Goal: Task Accomplishment & Management: Complete application form

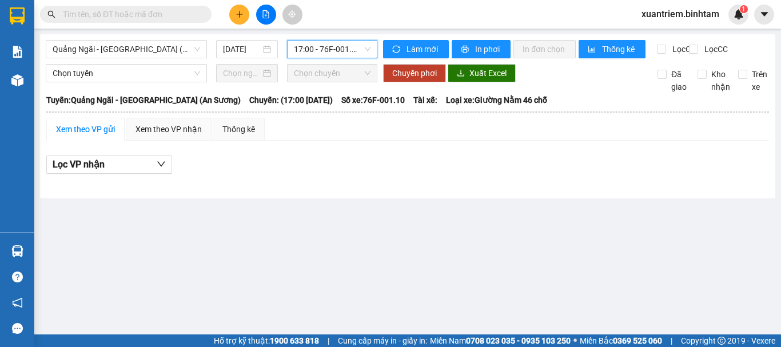
click at [245, 13] on button at bounding box center [239, 15] width 20 height 20
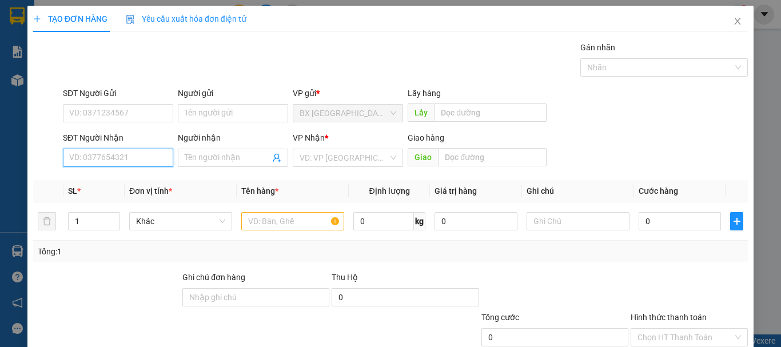
click at [89, 161] on input "SĐT Người Nhận" at bounding box center [118, 158] width 110 height 18
type input "0973380274"
drag, startPoint x: 130, startPoint y: 182, endPoint x: 279, endPoint y: 169, distance: 148.7
click at [131, 182] on div "0973380274 - TỐT" at bounding box center [117, 180] width 96 height 13
type input "TỐT"
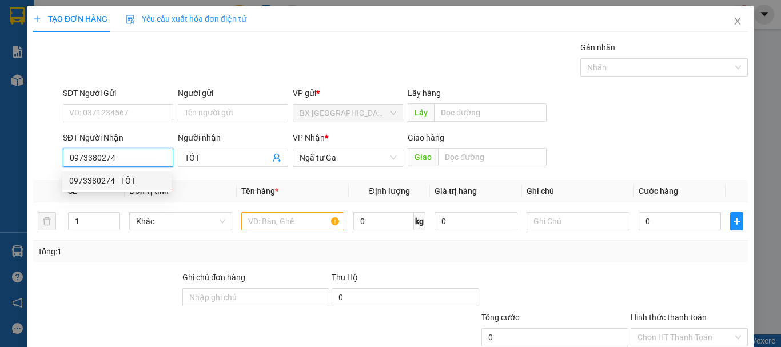
type input "360.000"
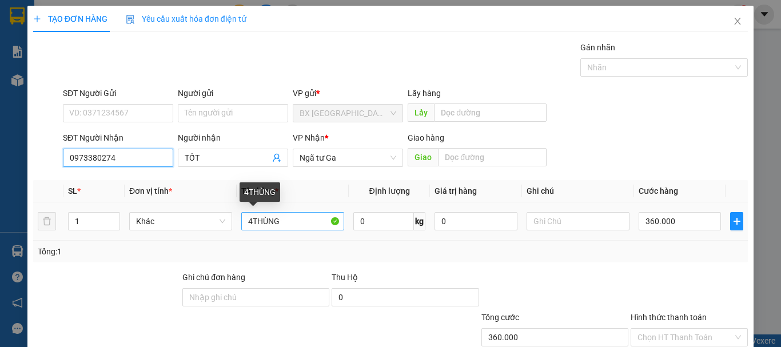
type input "0973380274"
drag, startPoint x: 295, startPoint y: 223, endPoint x: 208, endPoint y: 229, distance: 87.2
click at [208, 229] on tr "1 Khác 4THÙNG 0 kg 0 360.000" at bounding box center [390, 221] width 715 height 38
type input "1 BAO"
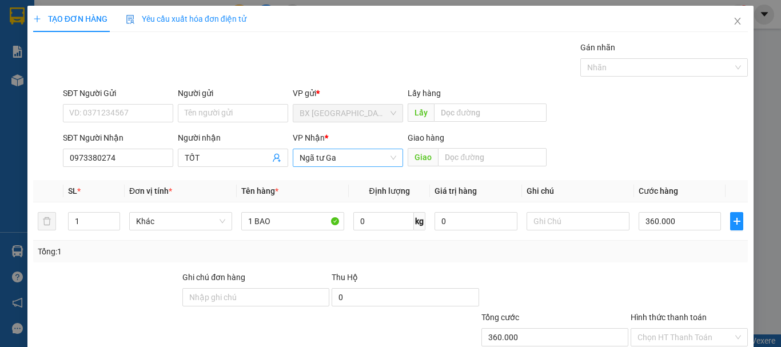
drag, startPoint x: 299, startPoint y: 169, endPoint x: 308, endPoint y: 166, distance: 10.1
click at [302, 169] on div "VP Nhận * Ngã tư Ga" at bounding box center [348, 152] width 110 height 40
click at [332, 157] on span "Ngã tư Ga" at bounding box center [348, 157] width 97 height 17
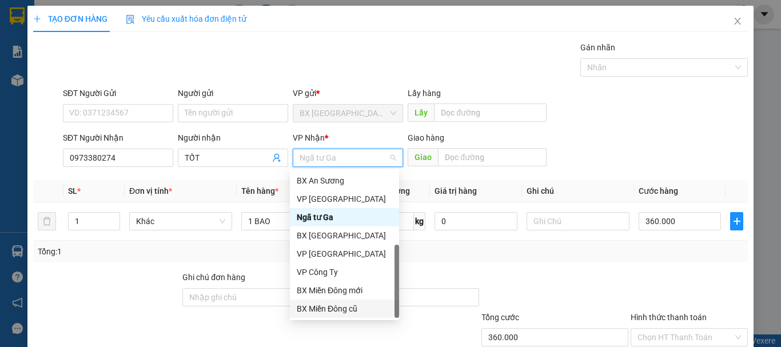
scroll to position [37, 0]
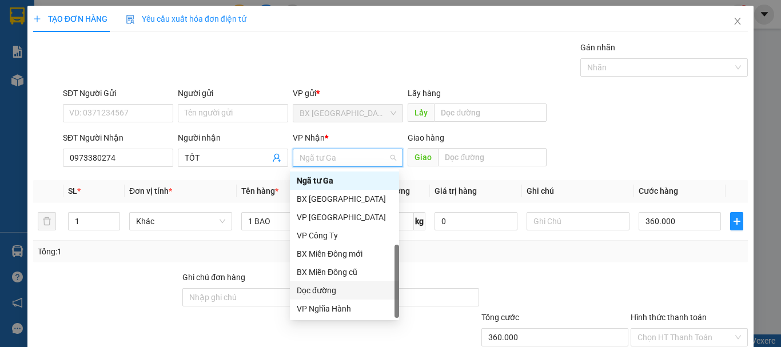
click at [359, 289] on div "Dọc đường" at bounding box center [345, 290] width 96 height 13
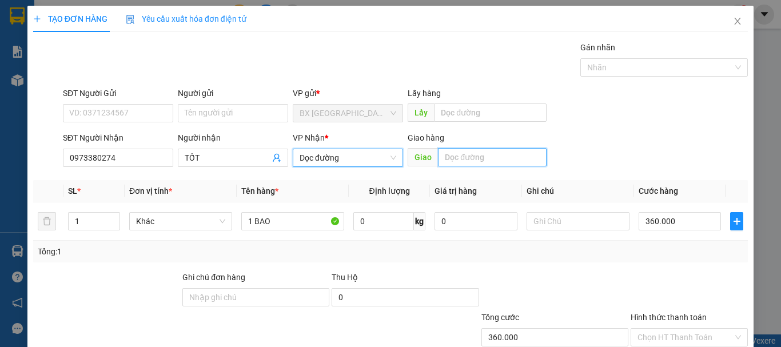
click at [467, 165] on input "text" at bounding box center [492, 157] width 109 height 18
type input "AN SƯƠNG"
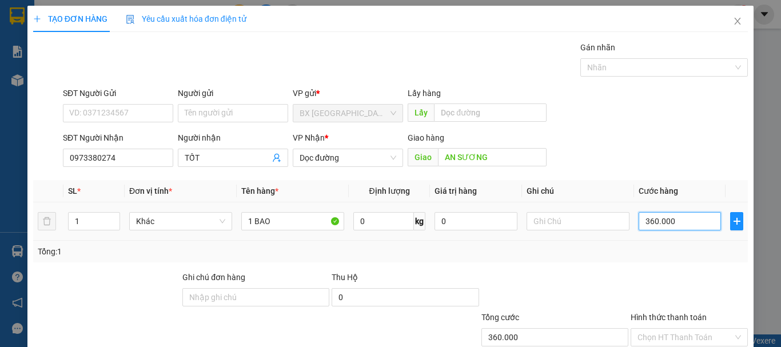
click at [677, 216] on input "360.000" at bounding box center [680, 221] width 82 height 18
type input "9"
type input "90"
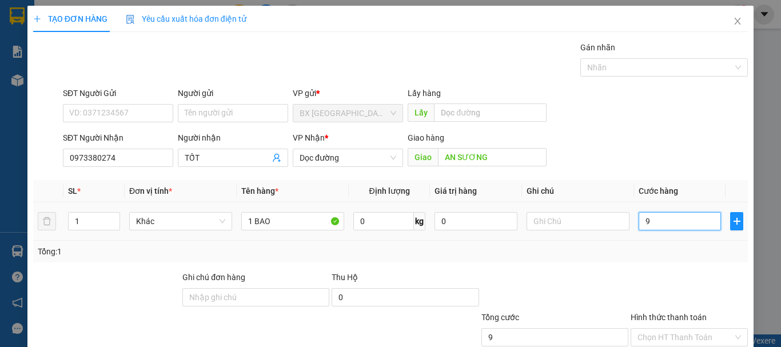
type input "90"
type input "900"
type input "9.000"
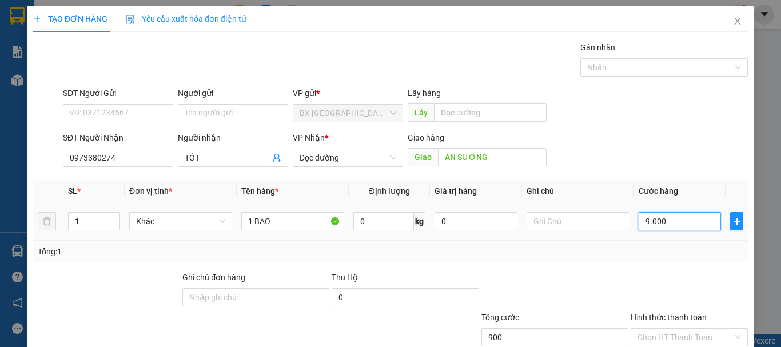
type input "9.000"
type input "90.000"
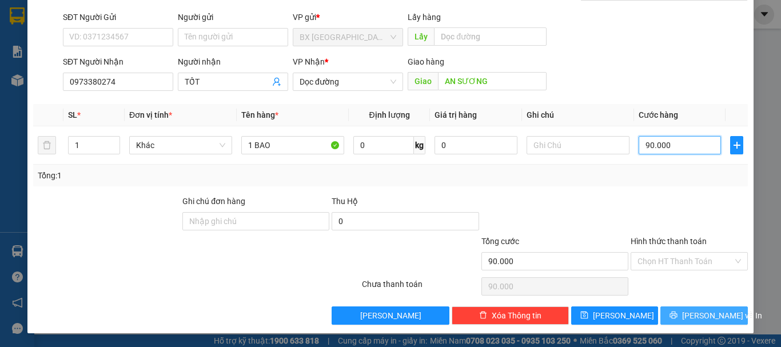
type input "90.000"
click at [721, 309] on button "[PERSON_NAME] và In" at bounding box center [705, 316] width 88 height 18
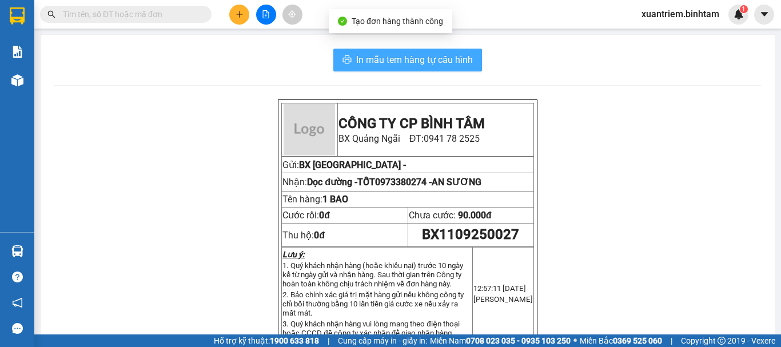
click at [394, 51] on button "In mẫu tem hàng tự cấu hình" at bounding box center [407, 60] width 149 height 23
